Goal: Transaction & Acquisition: Book appointment/travel/reservation

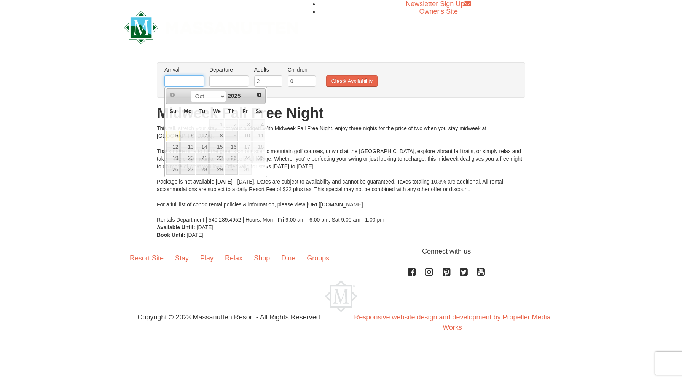
click at [175, 80] on input "text" at bounding box center [184, 80] width 40 height 11
click at [259, 96] on span "Next" at bounding box center [259, 95] width 6 height 6
click at [175, 137] on link "2" at bounding box center [172, 136] width 13 height 11
type input "[DATE]"
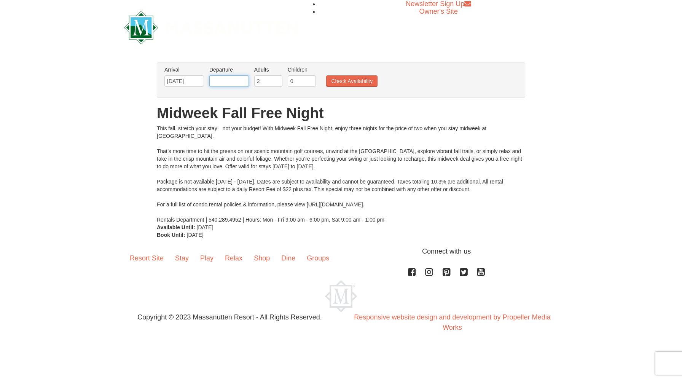
click at [227, 84] on input "text" at bounding box center [229, 80] width 40 height 11
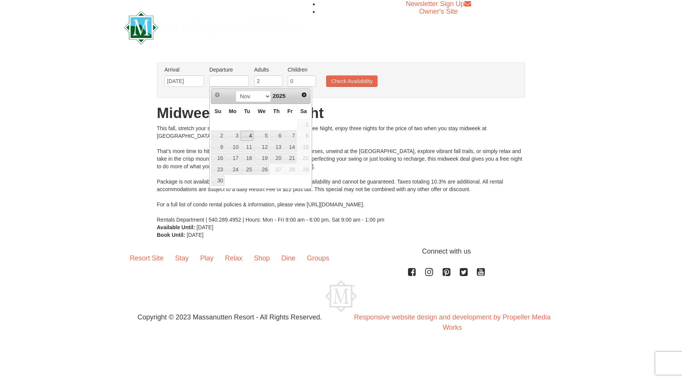
click at [250, 139] on link "4" at bounding box center [246, 136] width 13 height 11
type input "[DATE]"
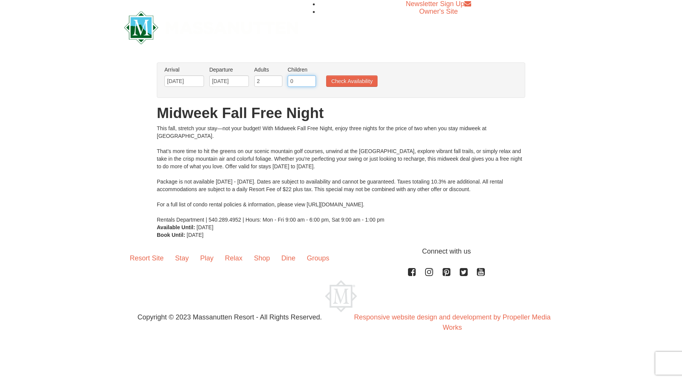
click at [301, 83] on input "0" at bounding box center [302, 80] width 28 height 11
click at [310, 81] on input "1" at bounding box center [302, 80] width 28 height 11
type input "2"
click at [310, 81] on input "2" at bounding box center [302, 80] width 28 height 11
click at [350, 81] on button "Check Availability" at bounding box center [351, 80] width 51 height 11
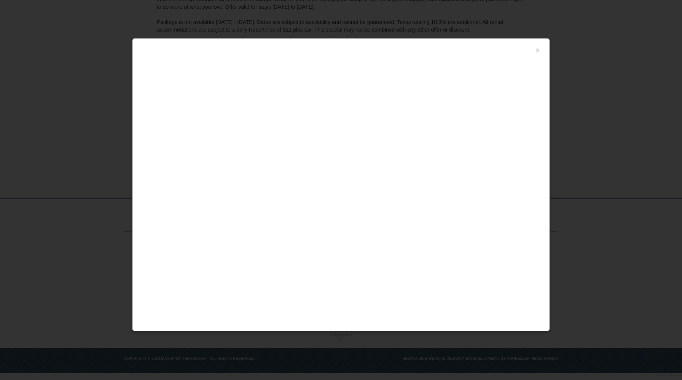
scroll to position [141, 0]
